Goal: Information Seeking & Learning: Learn about a topic

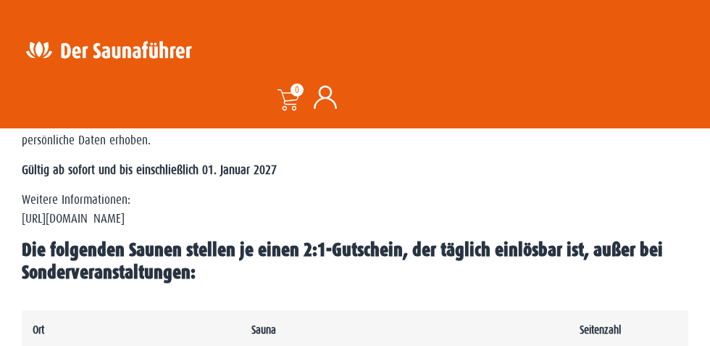
scroll to position [700, 0]
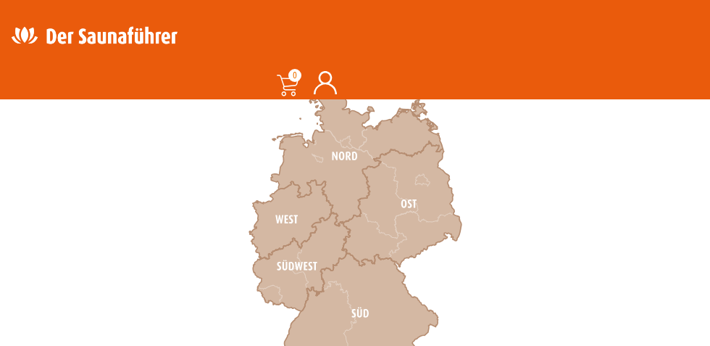
click at [299, 211] on icon at bounding box center [290, 219] width 83 height 79
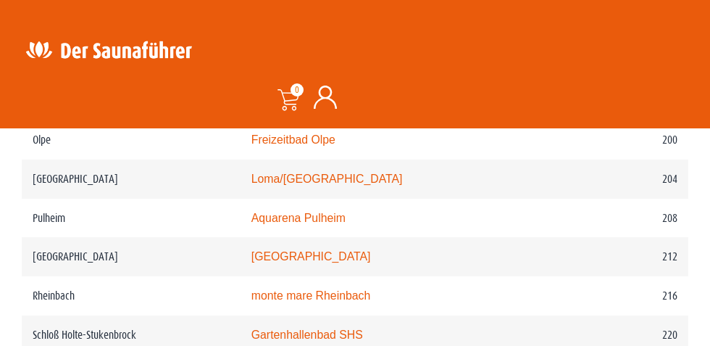
scroll to position [2588, 0]
click at [332, 262] on link "monte mare Reichshof" at bounding box center [312, 255] width 120 height 12
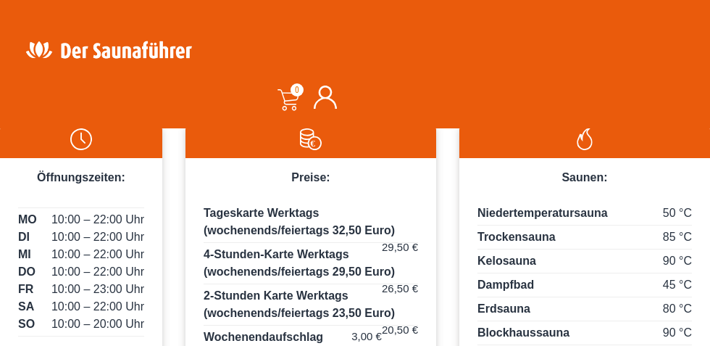
scroll to position [807, 0]
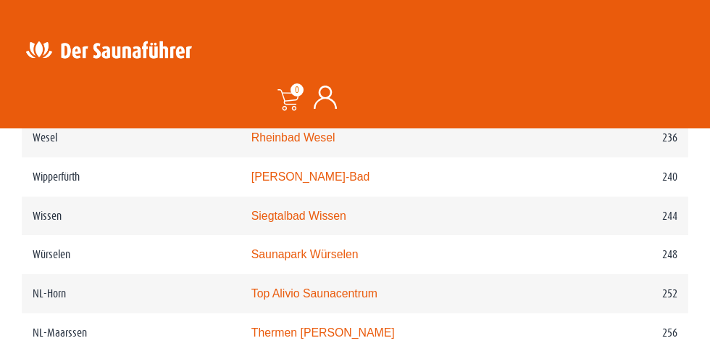
scroll to position [2984, 0]
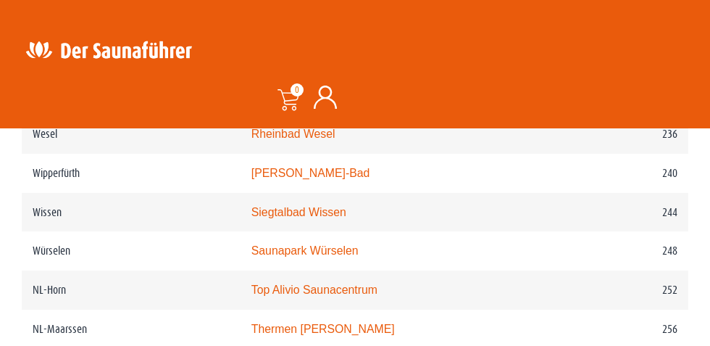
click at [326, 218] on link "Siegtalbad Wissen" at bounding box center [299, 212] width 95 height 12
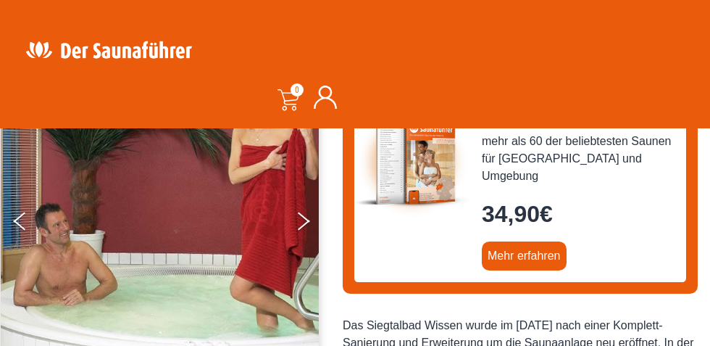
scroll to position [194, 0]
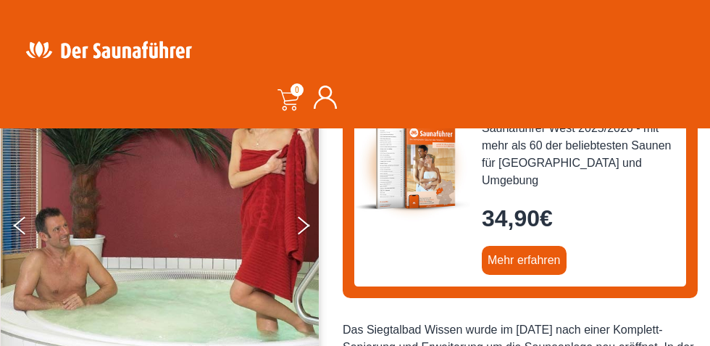
click at [303, 236] on button "Next" at bounding box center [313, 228] width 36 height 36
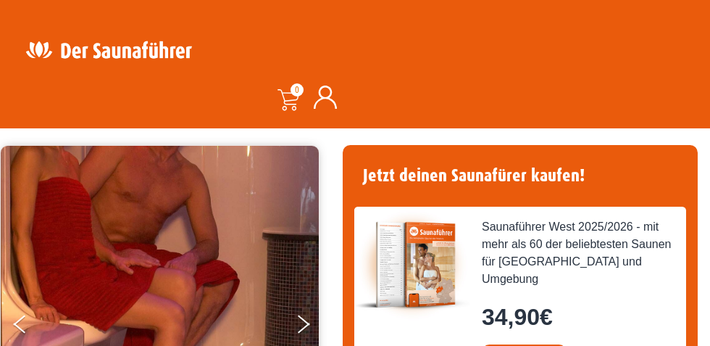
scroll to position [94, 0]
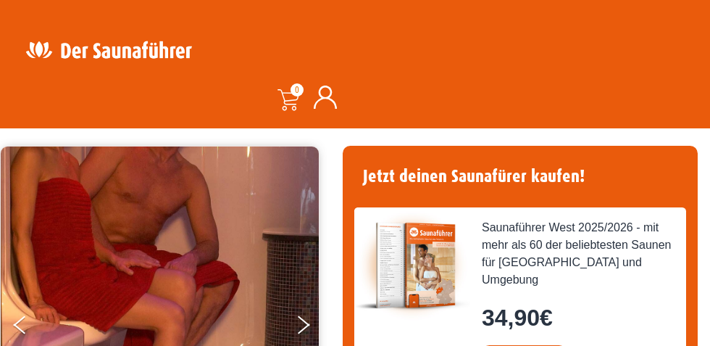
click at [296, 318] on button "Next" at bounding box center [313, 328] width 36 height 36
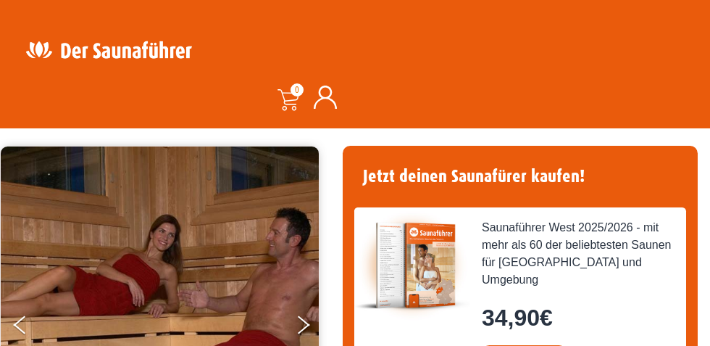
click at [303, 327] on icon "Next" at bounding box center [304, 328] width 12 height 10
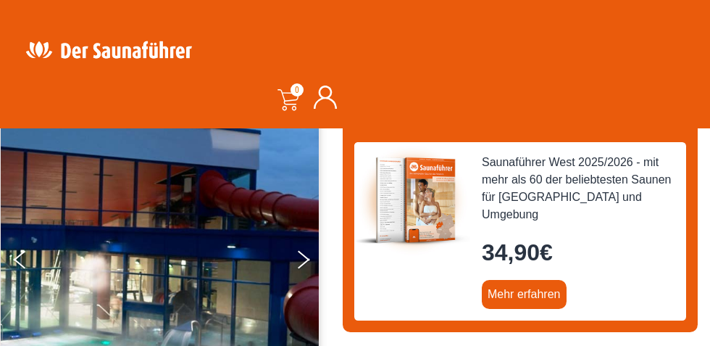
scroll to position [162, 0]
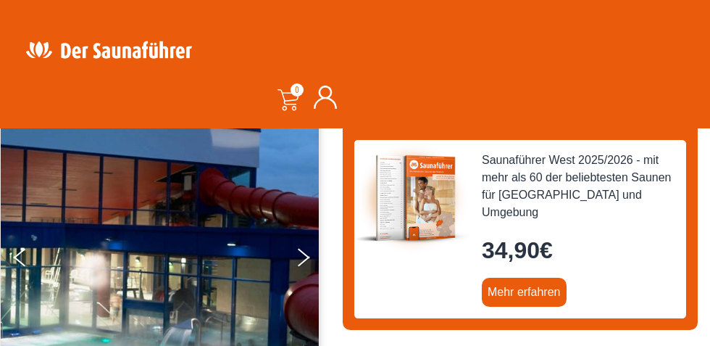
click at [304, 253] on icon "Next" at bounding box center [304, 253] width 12 height 10
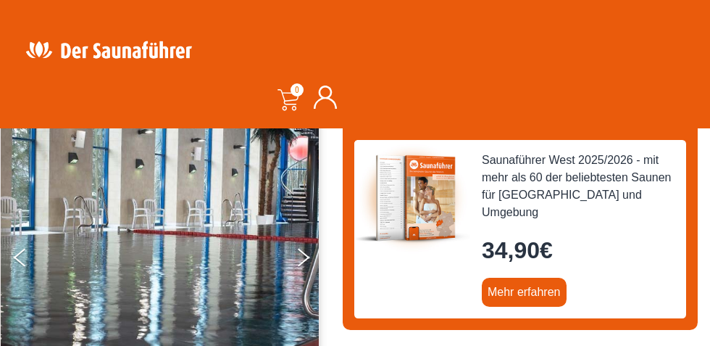
click at [304, 254] on icon "Next" at bounding box center [304, 253] width 12 height 10
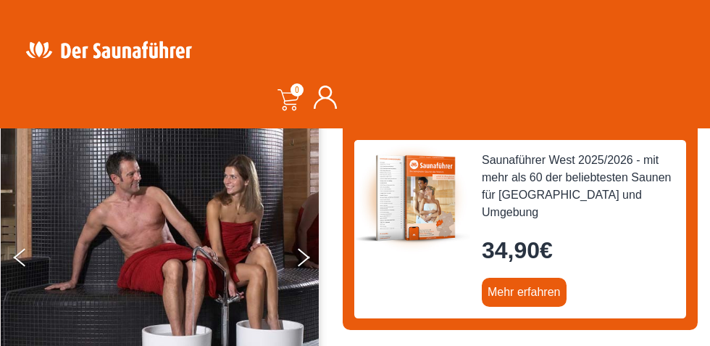
click at [303, 260] on icon "Next" at bounding box center [304, 261] width 12 height 10
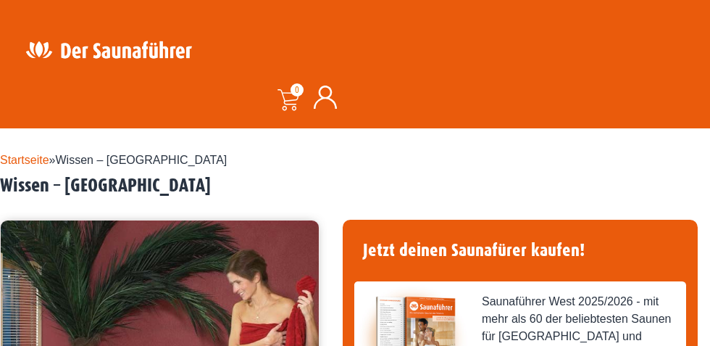
scroll to position [0, 0]
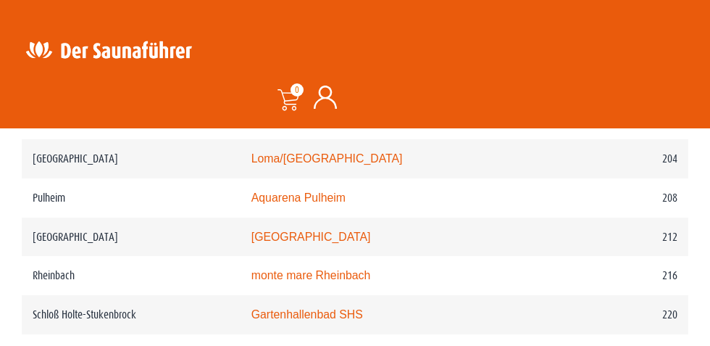
scroll to position [2643, 0]
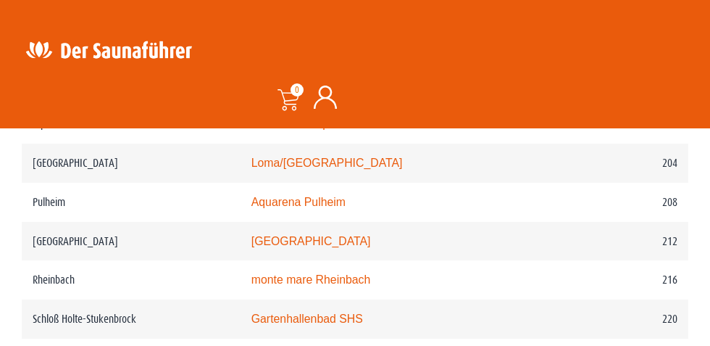
click at [595, 250] on td "212" at bounding box center [629, 241] width 120 height 39
click at [342, 242] on link "monte mare Reichshof" at bounding box center [312, 241] width 120 height 12
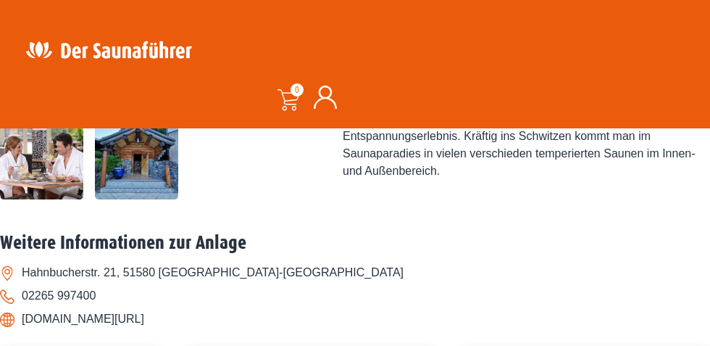
scroll to position [580, 0]
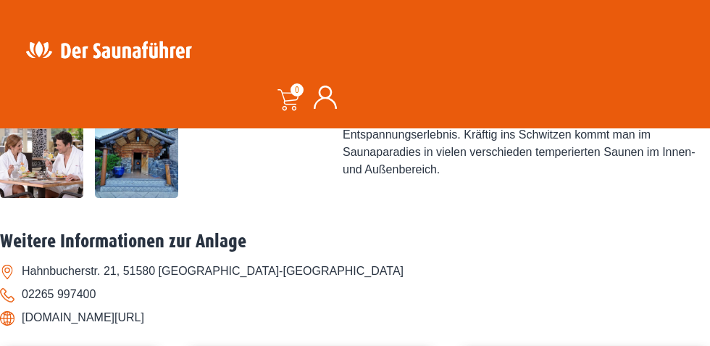
click at [226, 267] on li "Hahnbucherstr. 21, 51580 [GEOGRAPHIC_DATA]-[GEOGRAPHIC_DATA]" at bounding box center [355, 271] width 710 height 23
click at [62, 279] on li "Hahnbucherstr. 21, 51580 [GEOGRAPHIC_DATA]-[GEOGRAPHIC_DATA]" at bounding box center [355, 271] width 710 height 23
click at [90, 266] on li "Hahnbucherstr. 21, 51580 [GEOGRAPHIC_DATA]-[GEOGRAPHIC_DATA]" at bounding box center [355, 271] width 710 height 23
click at [141, 278] on li "Hahnbucherstr. 21, 51580 [GEOGRAPHIC_DATA]-[GEOGRAPHIC_DATA]" at bounding box center [355, 271] width 710 height 23
